Goal: Task Accomplishment & Management: Complete application form

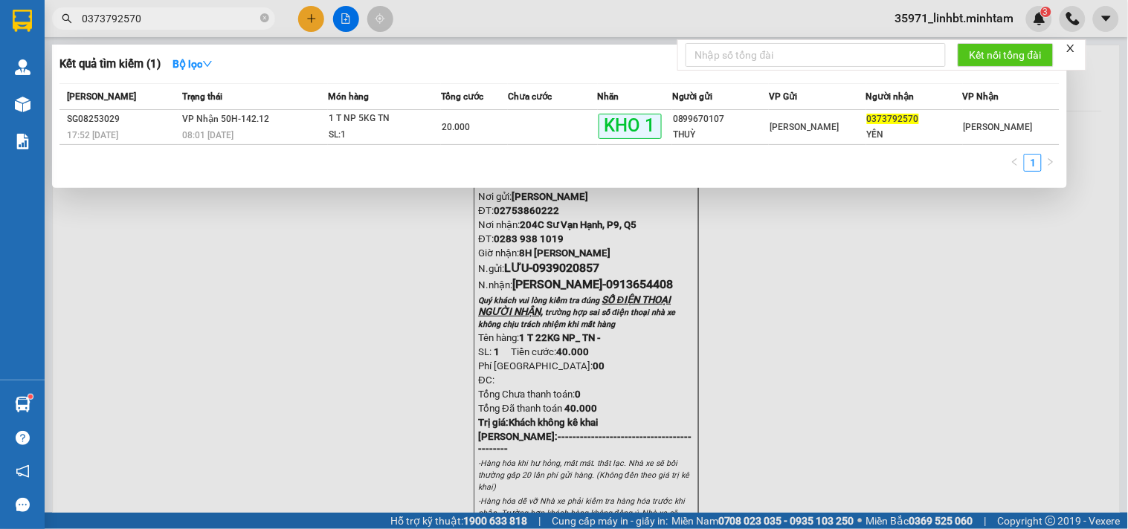
click at [151, 19] on input "0373792570" at bounding box center [169, 18] width 175 height 16
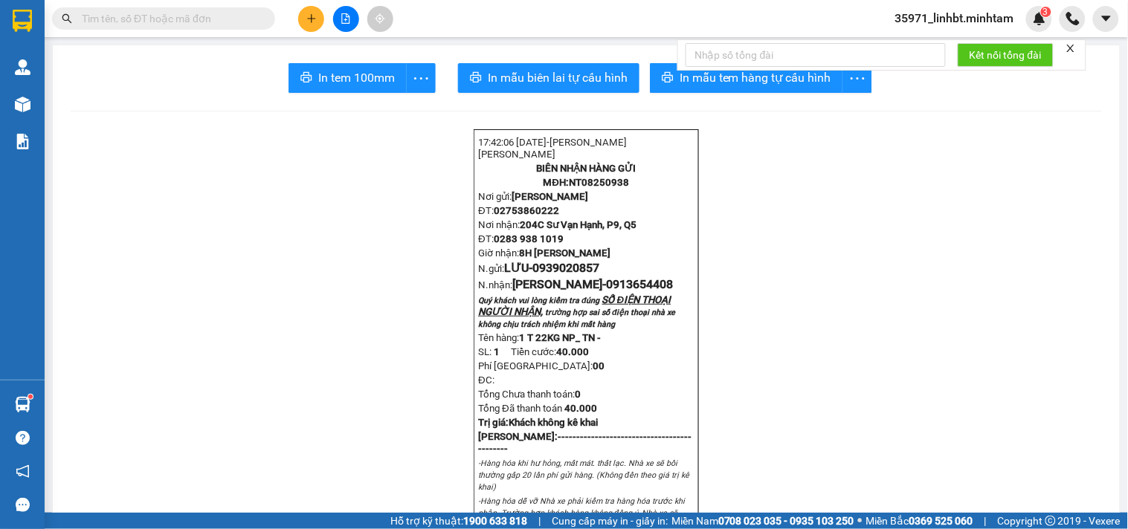
click at [151, 19] on input "text" at bounding box center [169, 18] width 175 height 16
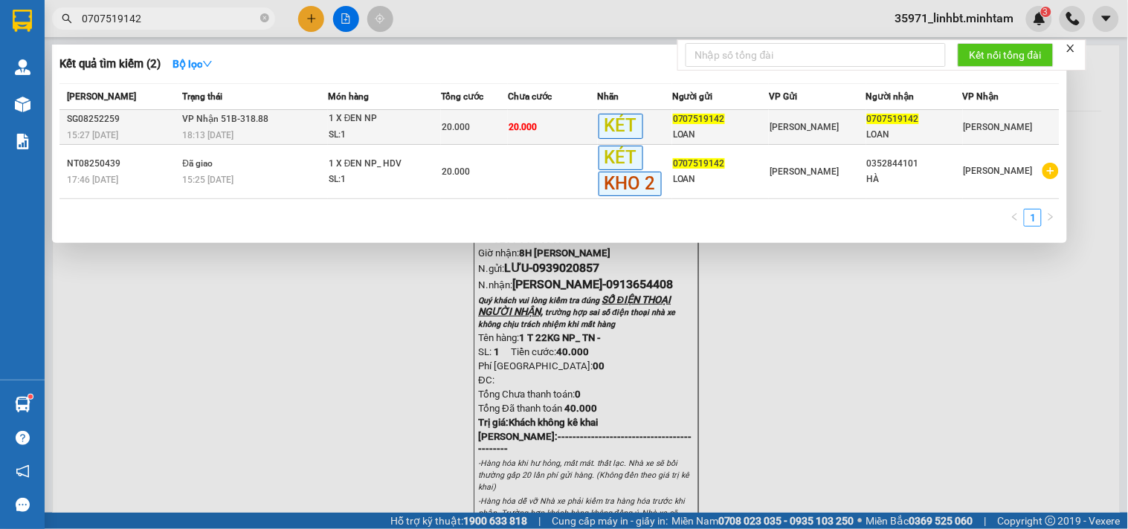
type input "0707519142"
click at [317, 120] on td "VP Nhận 51B-318.88 18:13 [DATE]" at bounding box center [252, 127] width 149 height 35
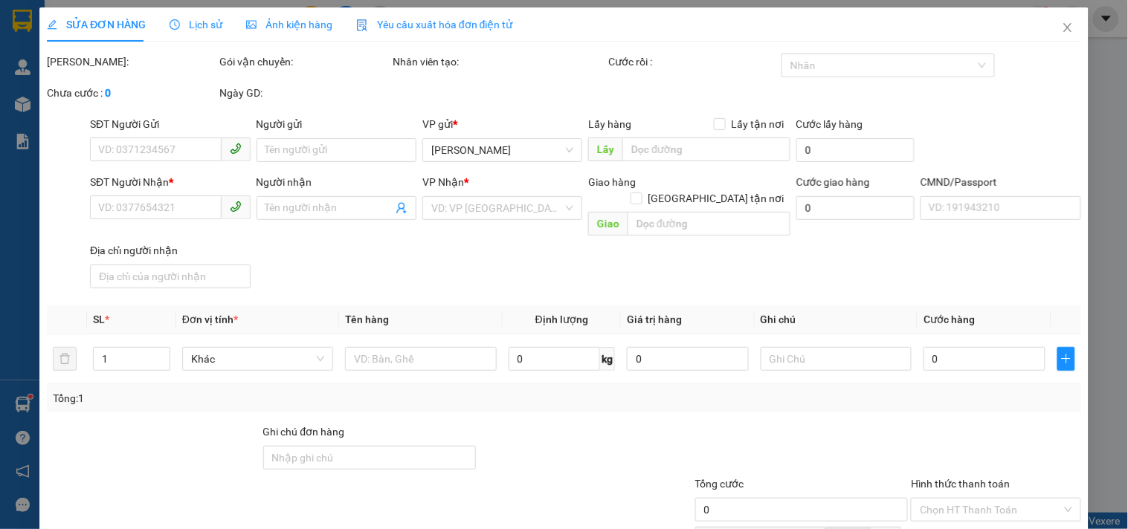
type input "0707519142"
type input "LOAN"
type input "0707519142"
type input "LOAN"
type input "KBM"
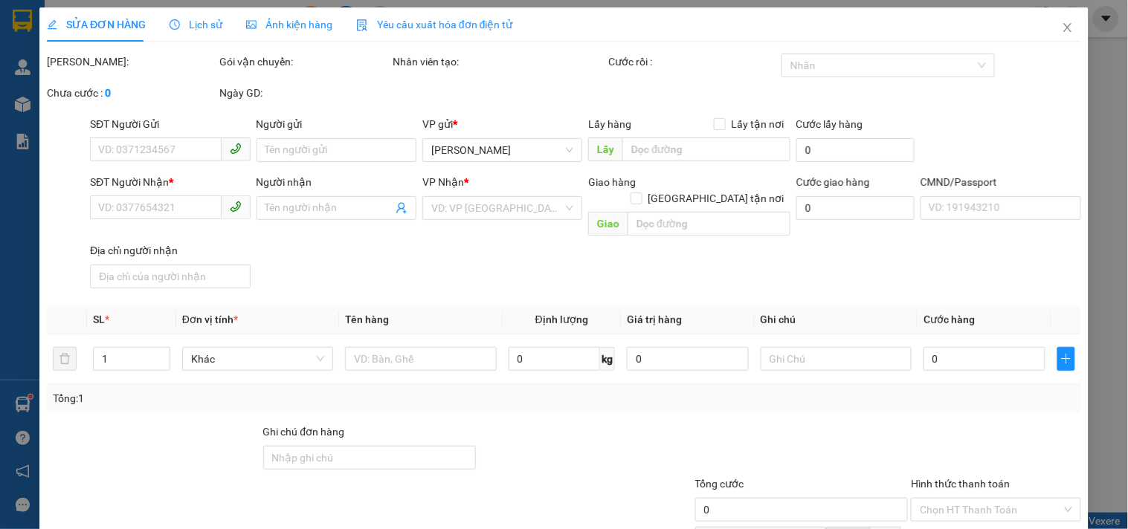
type input "20.000"
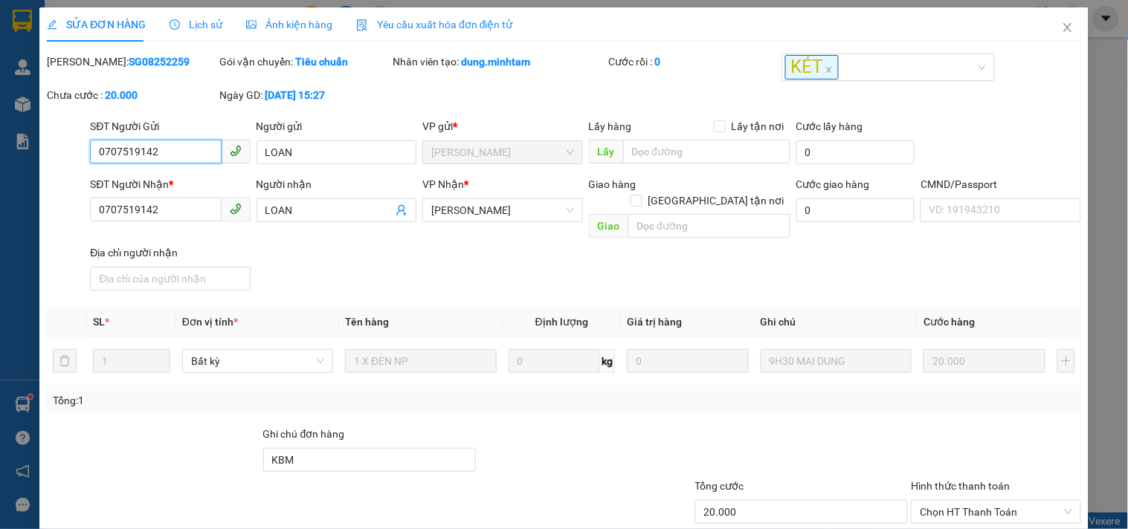
scroll to position [150, 0]
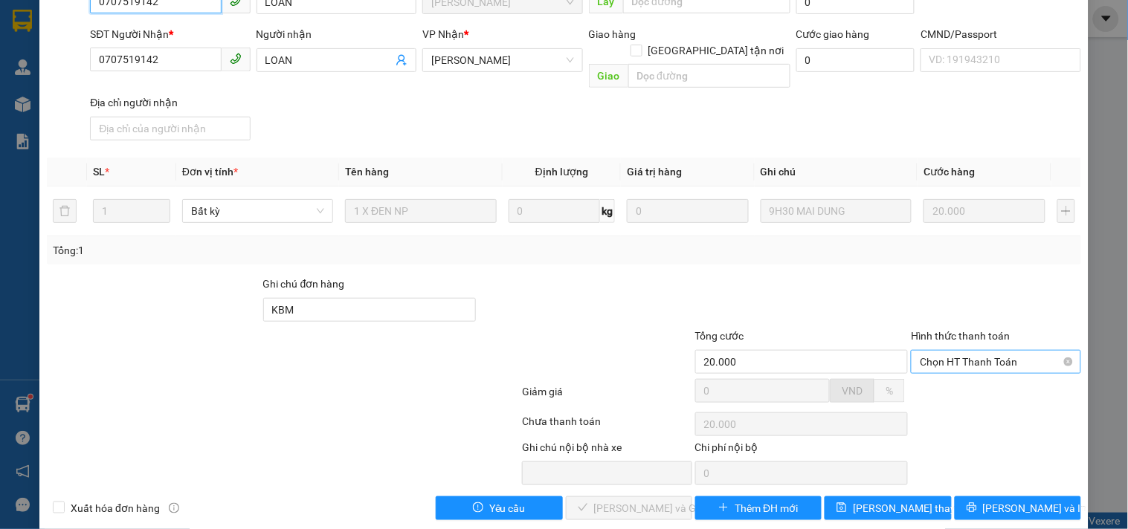
click at [979, 351] on span "Chọn HT Thanh Toán" at bounding box center [995, 362] width 152 height 22
click at [959, 372] on div "Tại văn phòng" at bounding box center [986, 373] width 150 height 16
type input "0"
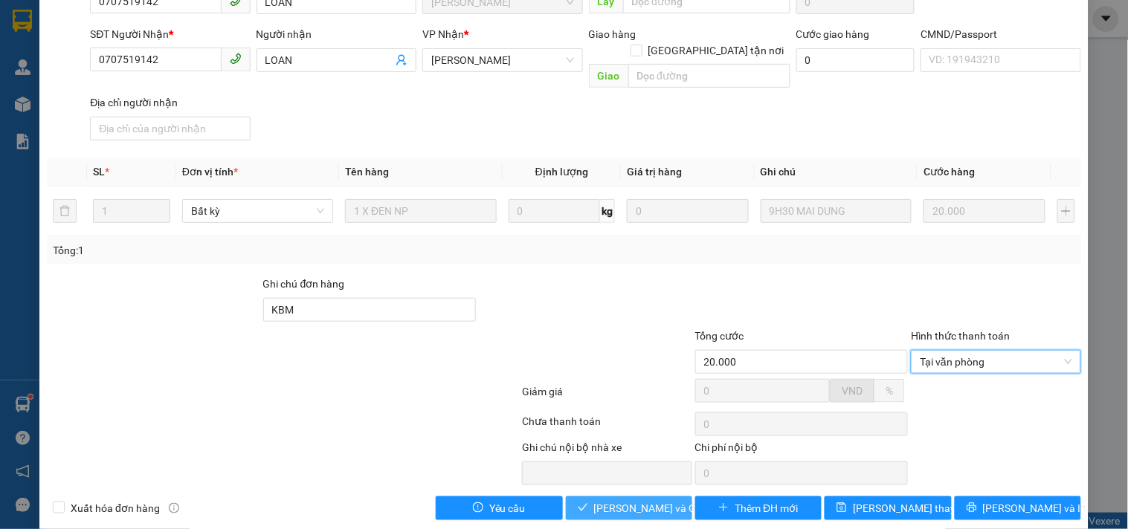
click at [602, 500] on span "[PERSON_NAME] và Giao hàng" at bounding box center [665, 508] width 143 height 16
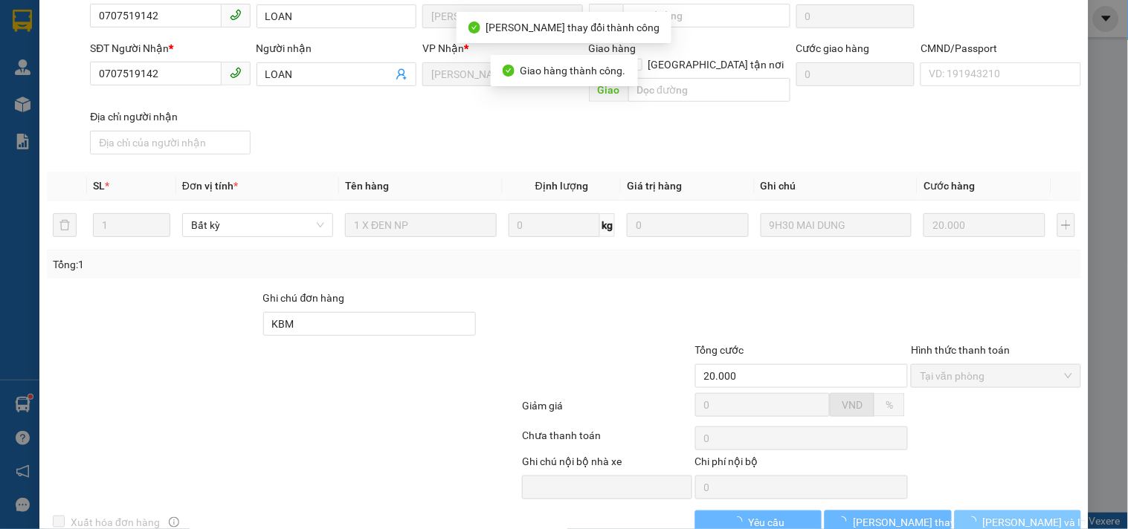
scroll to position [164, 0]
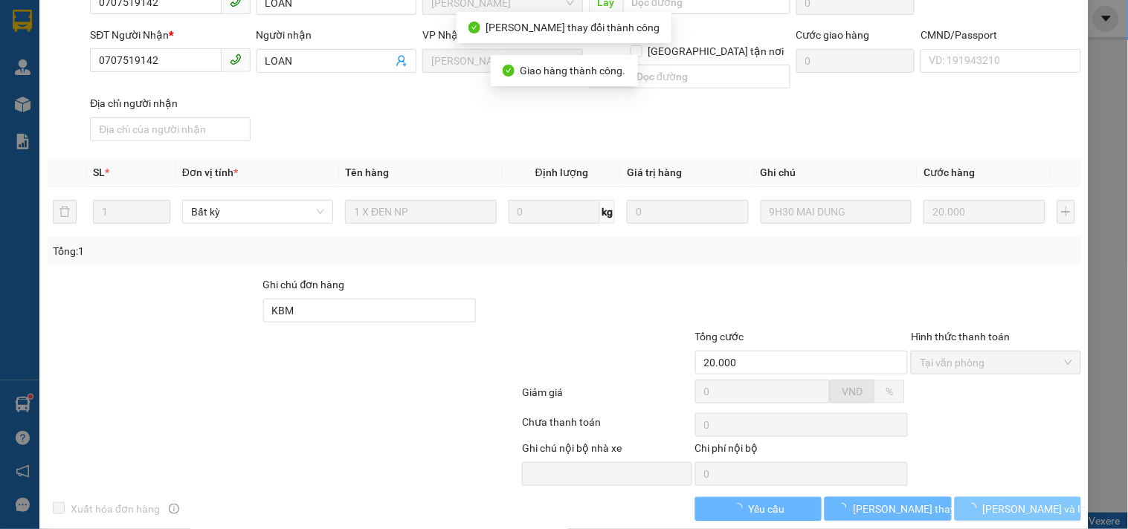
click at [1015, 501] on span "[PERSON_NAME] và In" at bounding box center [1035, 509] width 104 height 16
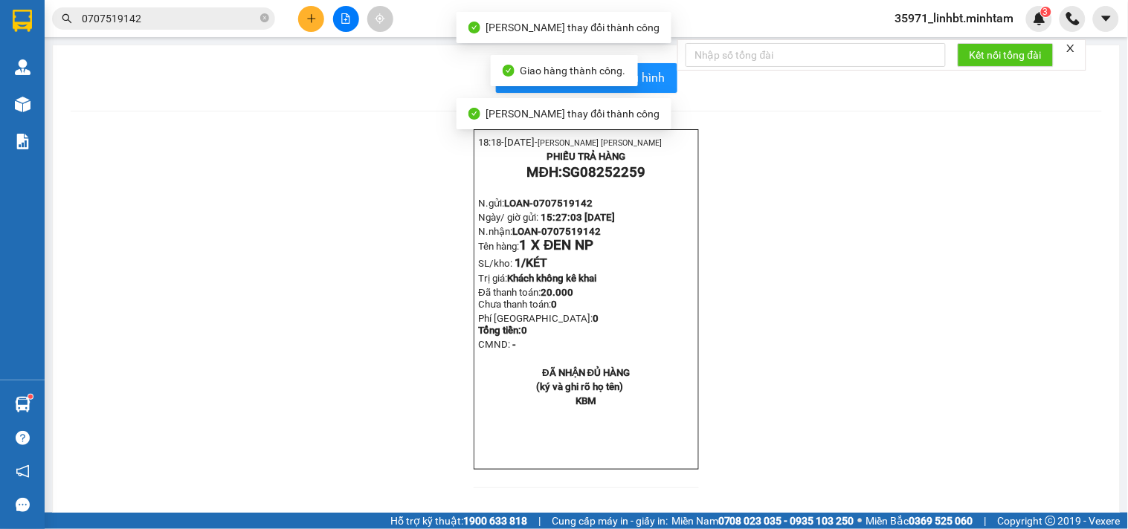
click at [1005, 484] on div "18:18- [DATE]- [PERSON_NAME] YẾN LINH PHIẾU TRẢ HÀNG MĐH: SG08252259 N.gửi: LOA…" at bounding box center [586, 317] width 1031 height 377
click at [655, 71] on span "In mẫu biên lai tự cấu hình" at bounding box center [596, 77] width 140 height 19
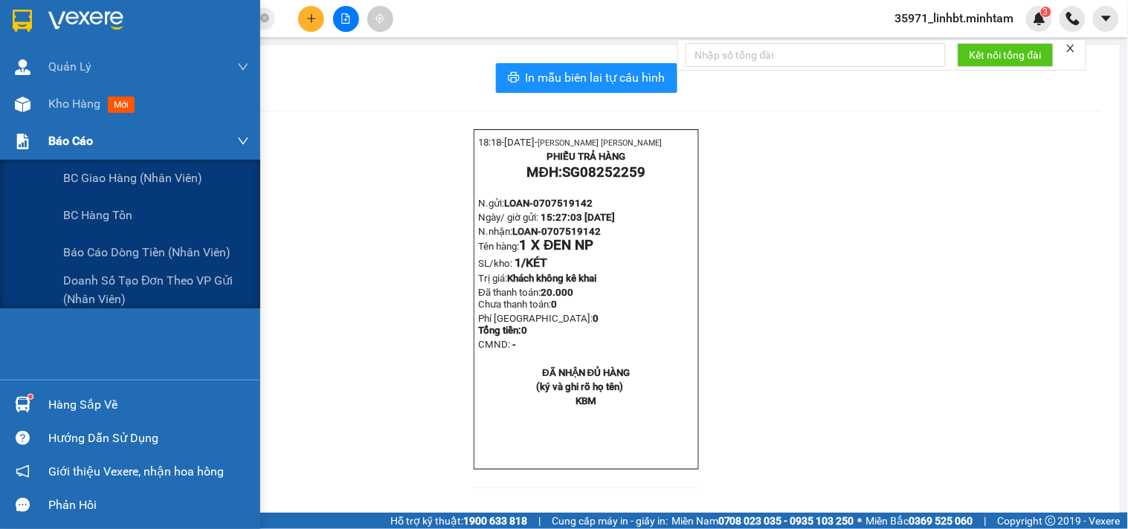
click at [97, 146] on div "Báo cáo" at bounding box center [148, 141] width 201 height 37
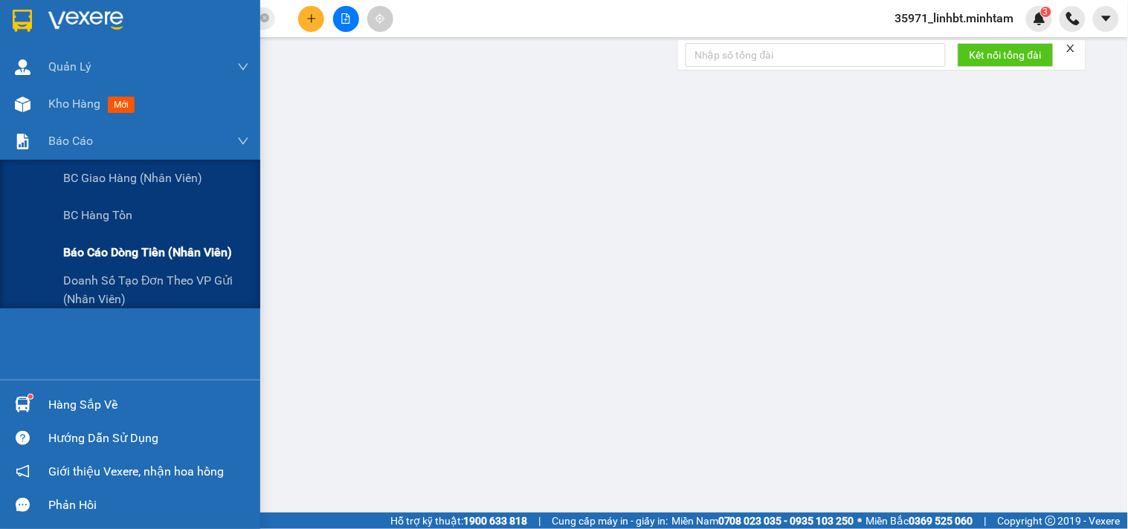
click at [109, 248] on span "Báo cáo dòng tiền (nhân viên)" at bounding box center [147, 252] width 169 height 19
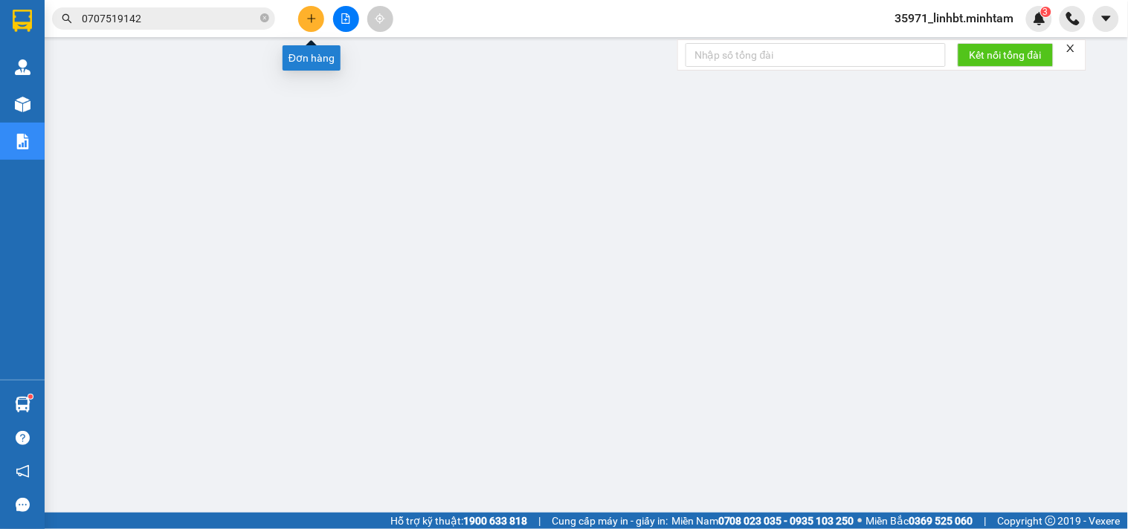
click at [308, 12] on button at bounding box center [311, 19] width 26 height 26
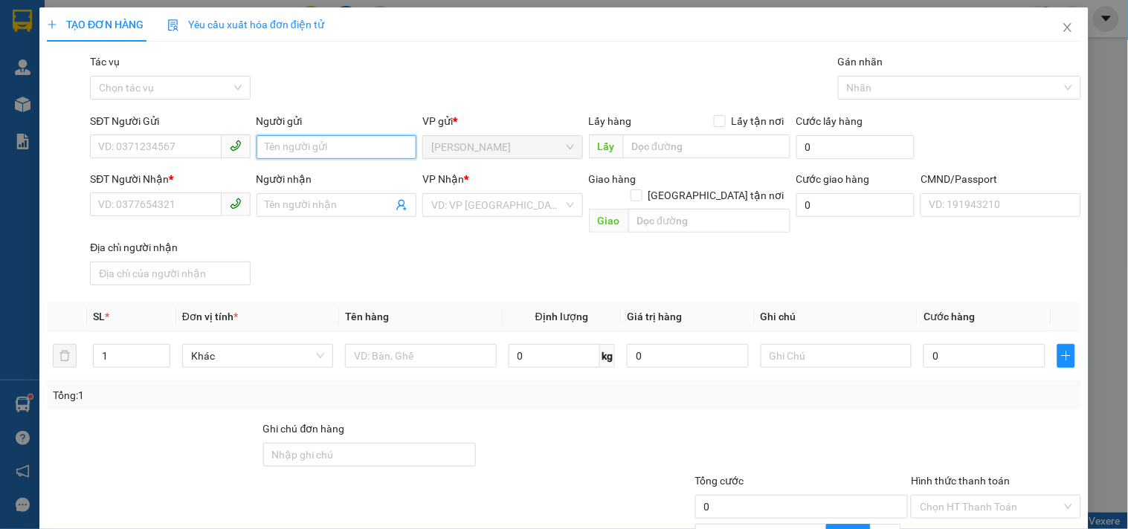
click at [302, 146] on input "Người gửi" at bounding box center [336, 147] width 160 height 24
type input "LINH 4H"
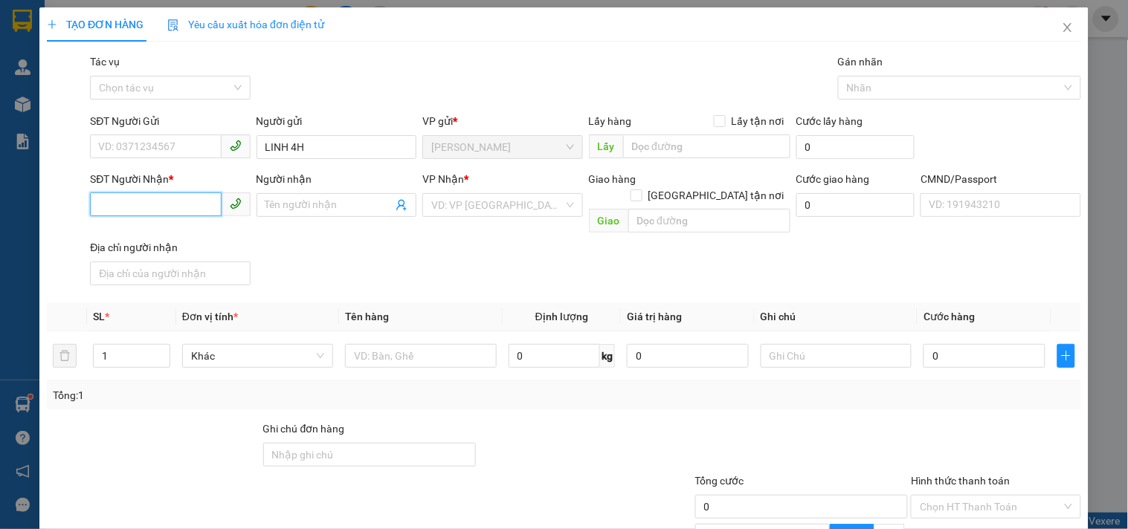
click at [123, 204] on input "SĐT Người Nhận *" at bounding box center [155, 205] width 131 height 24
type input "00000000000000"
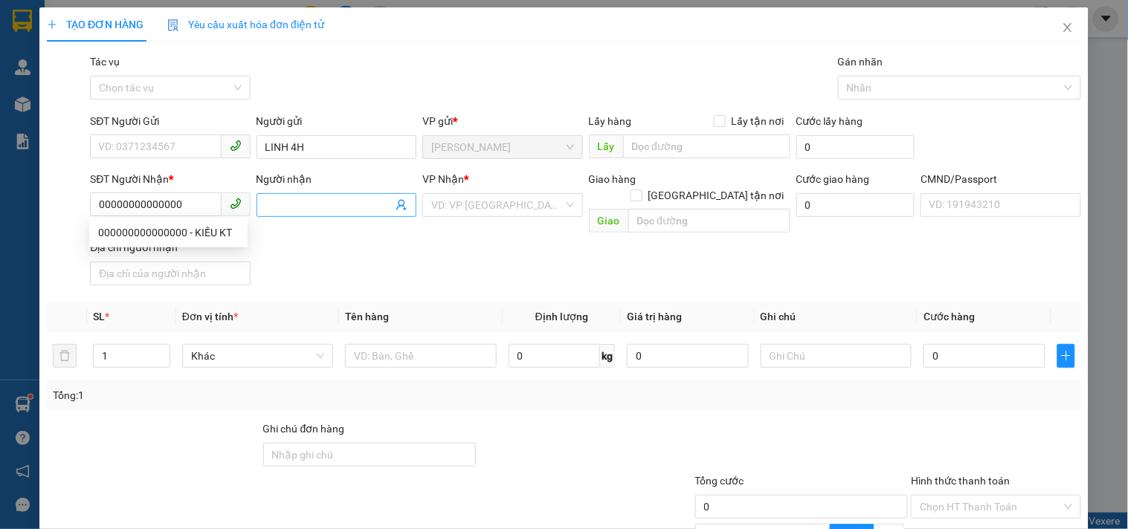
click at [286, 204] on input "Người nhận" at bounding box center [328, 205] width 127 height 16
type input "C"
type input "C KIỀU KT"
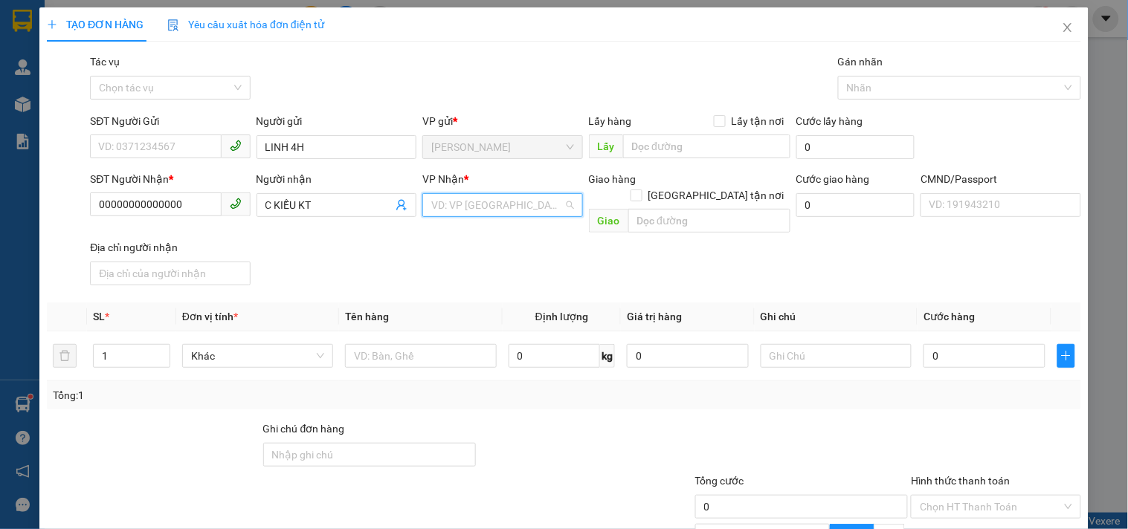
click at [478, 205] on input "search" at bounding box center [497, 205] width 132 height 22
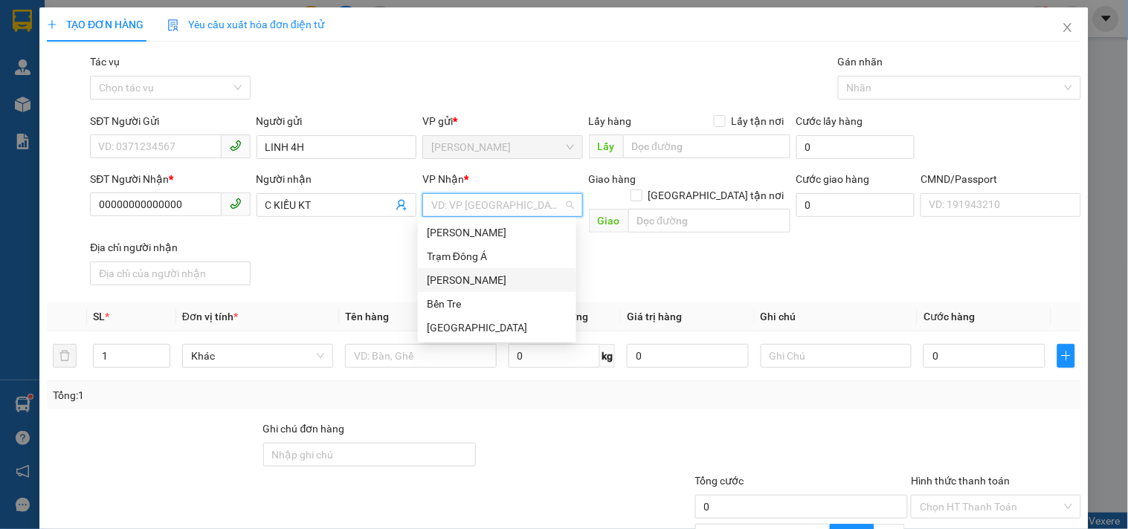
click at [456, 279] on div "[PERSON_NAME]" at bounding box center [497, 280] width 140 height 16
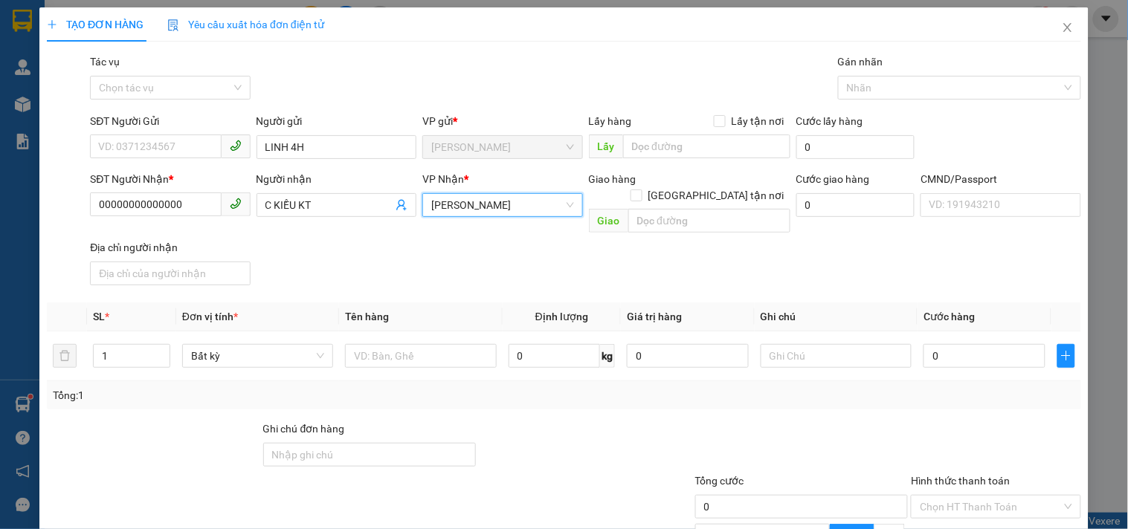
click at [456, 208] on span "[PERSON_NAME]" at bounding box center [502, 205] width 142 height 22
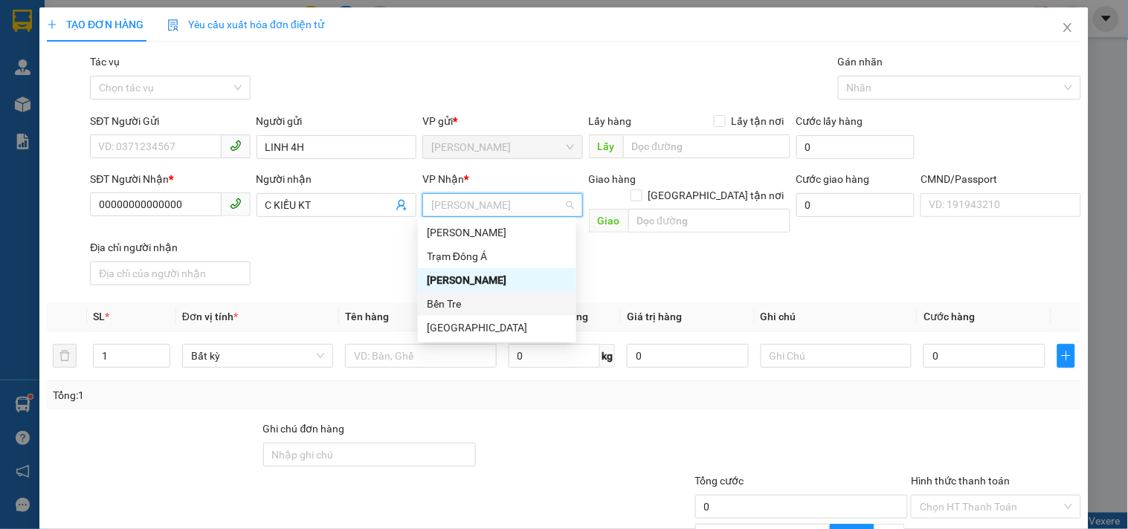
click at [442, 306] on div "Bến Tre" at bounding box center [497, 304] width 140 height 16
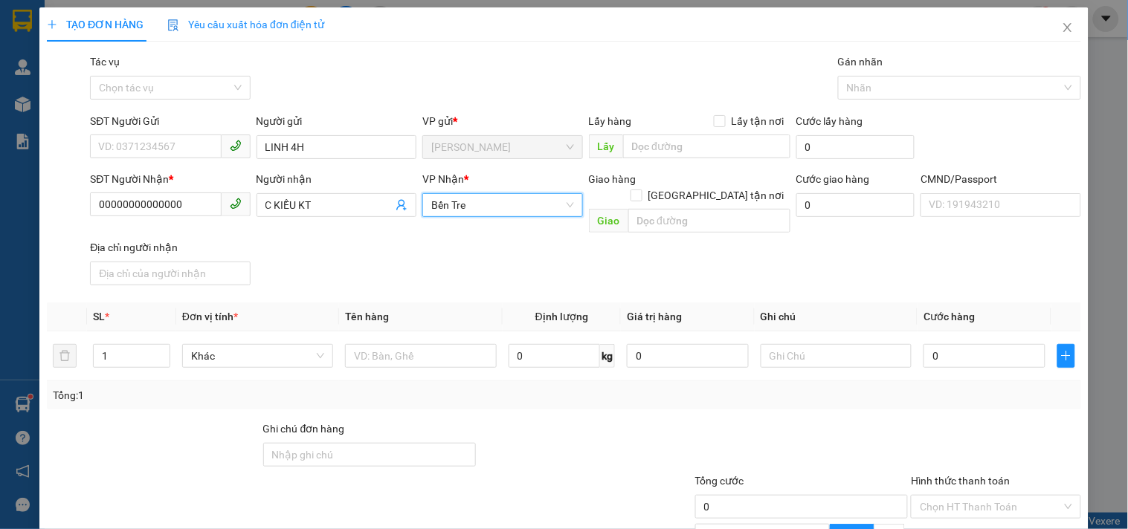
click at [335, 245] on div "SĐT Người Nhận * 00000000000000 Người nhận C KIỀU KT VP Nhận * Bến Tre Bến Tr…" at bounding box center [585, 231] width 997 height 120
click at [372, 344] on input "text" at bounding box center [420, 356] width 151 height 24
type input "C"
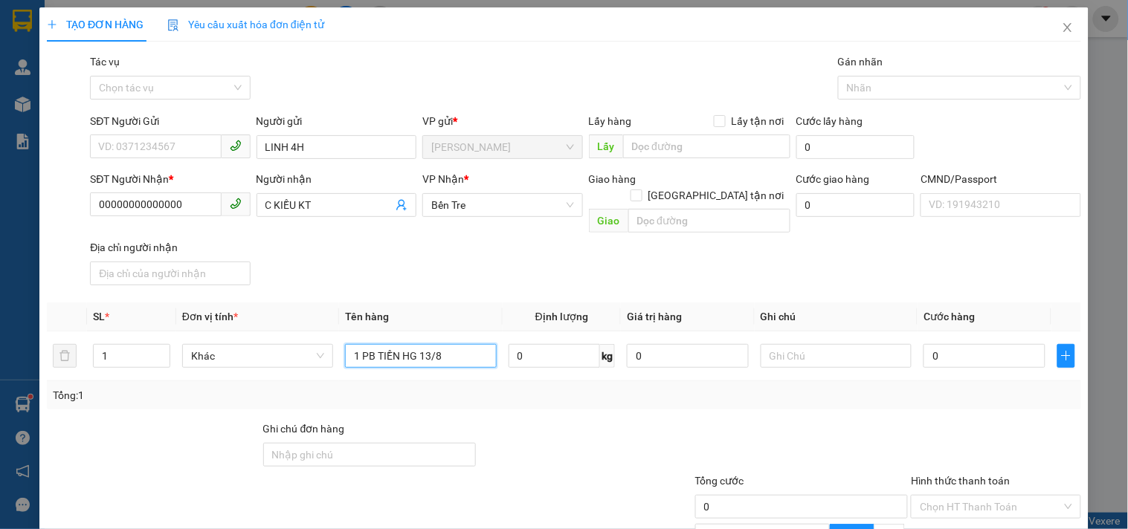
scroll to position [144, 0]
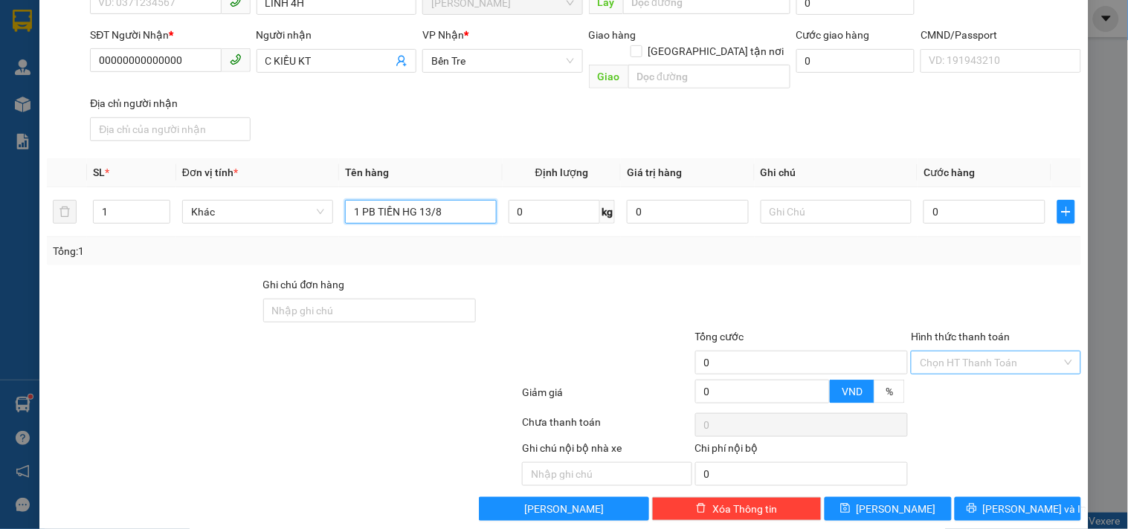
type input "1 PB TIỀN HG 13/8"
click at [989, 352] on input "Hình thức thanh toán" at bounding box center [989, 363] width 141 height 22
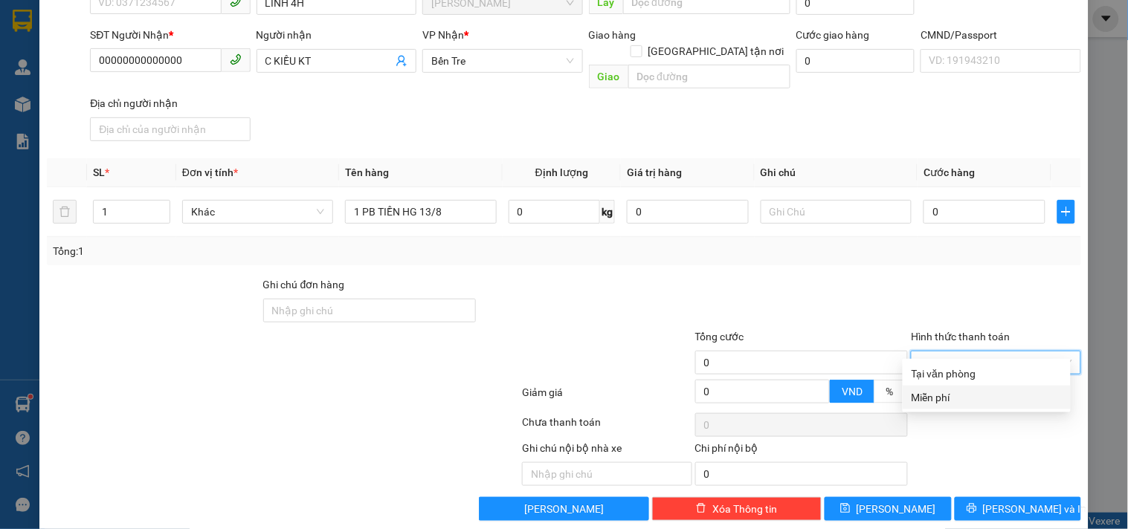
click at [952, 396] on div "Miễn phí" at bounding box center [986, 397] width 150 height 16
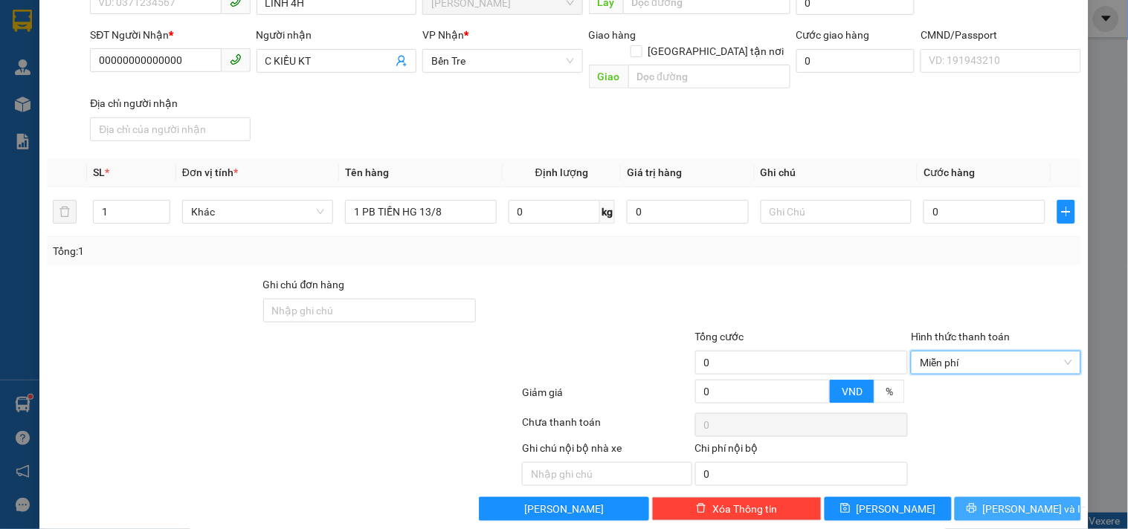
click at [1026, 501] on span "[PERSON_NAME] và In" at bounding box center [1035, 509] width 104 height 16
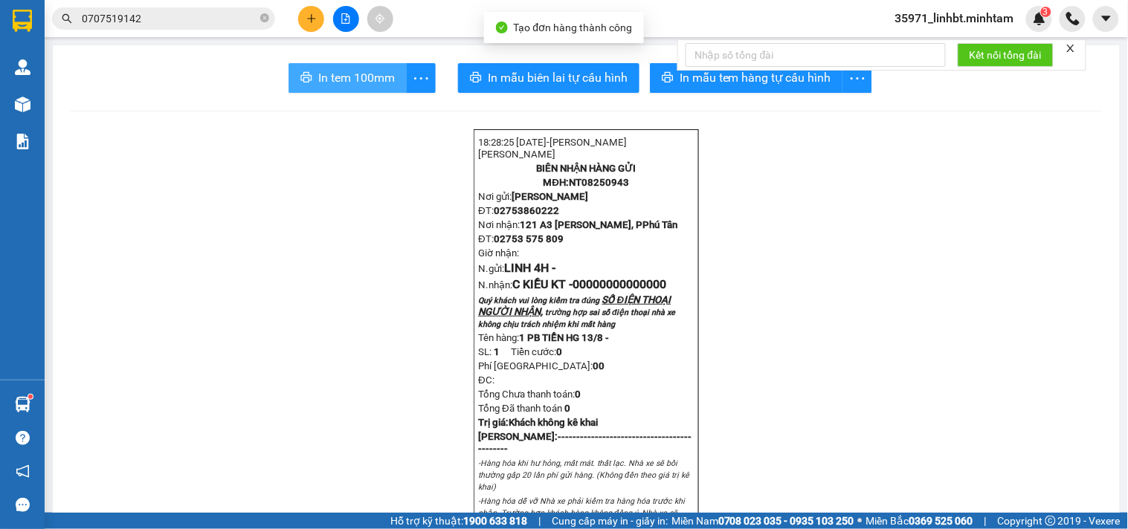
click at [378, 80] on span "In tem 100mm" at bounding box center [356, 77] width 77 height 19
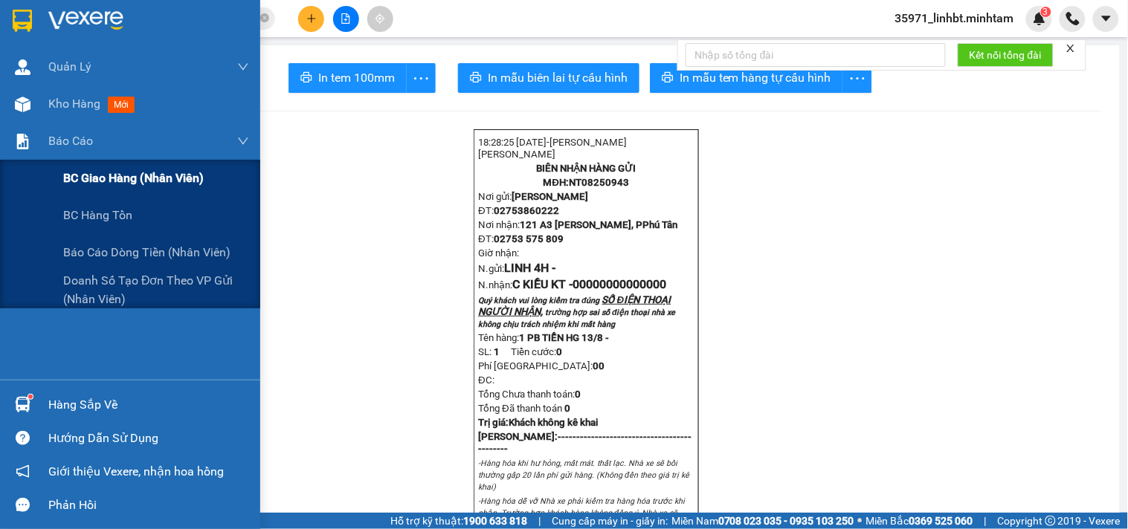
click at [97, 181] on span "BC giao hàng (nhân viên)" at bounding box center [133, 178] width 140 height 19
